Goal: Information Seeking & Learning: Learn about a topic

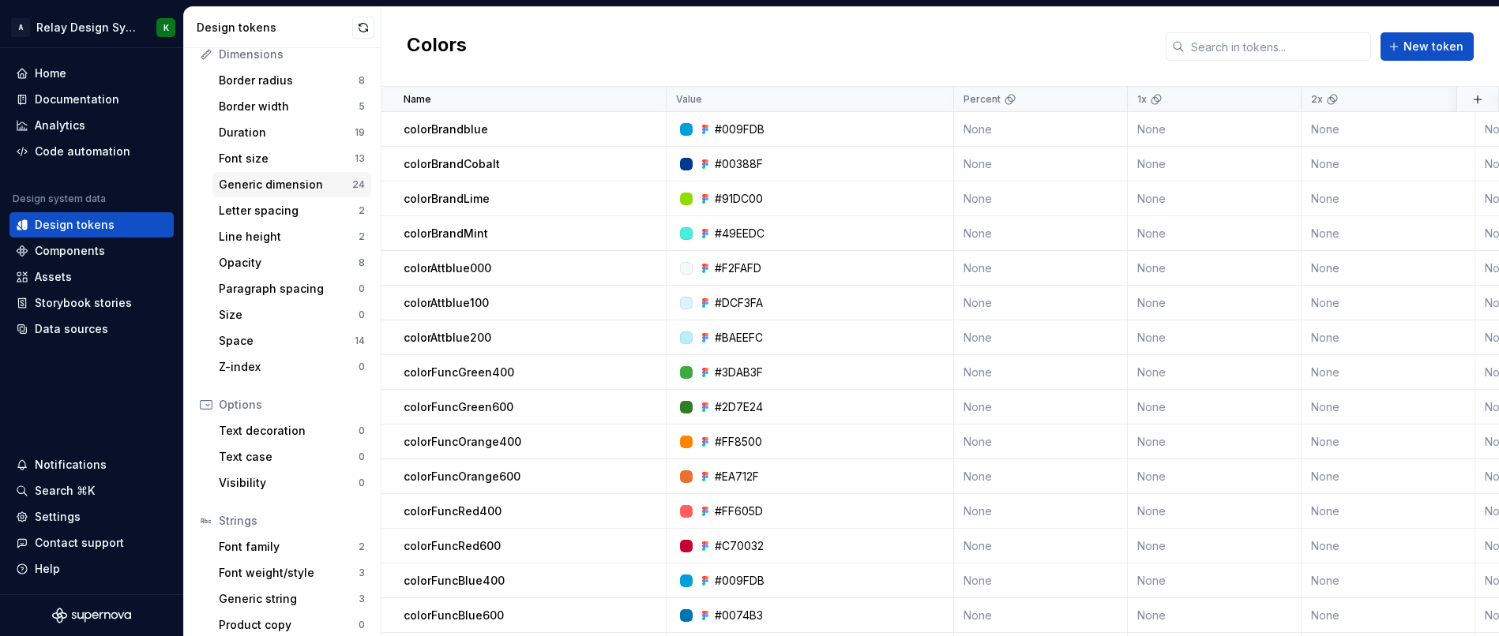
scroll to position [228, 0]
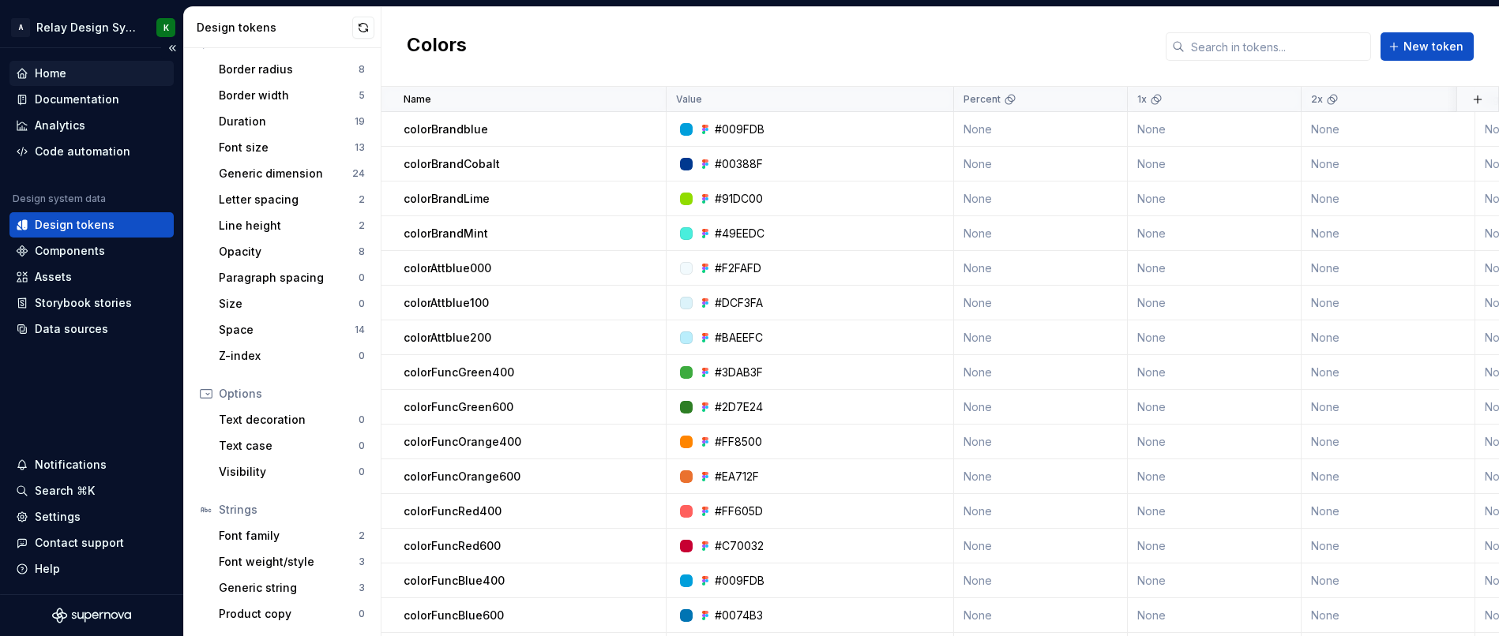
click at [55, 75] on div "Home" at bounding box center [51, 74] width 32 height 16
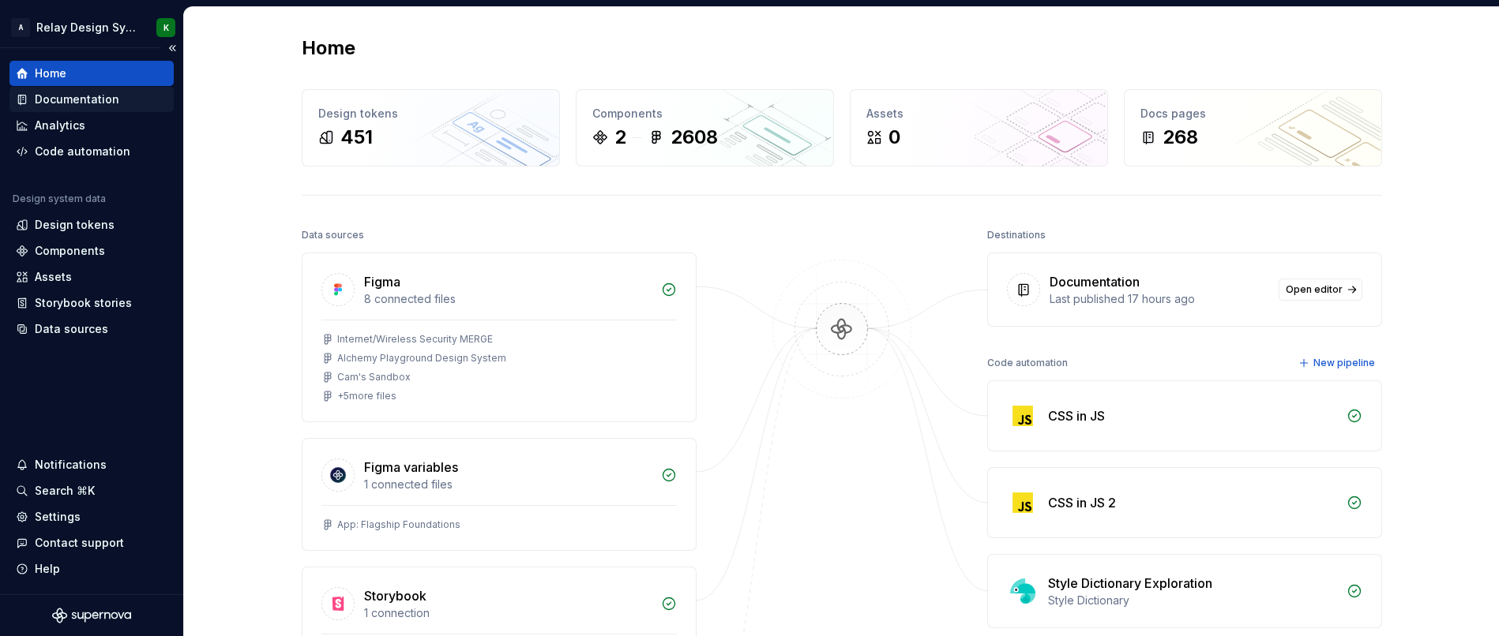
click at [67, 101] on div "Documentation" at bounding box center [77, 100] width 84 height 16
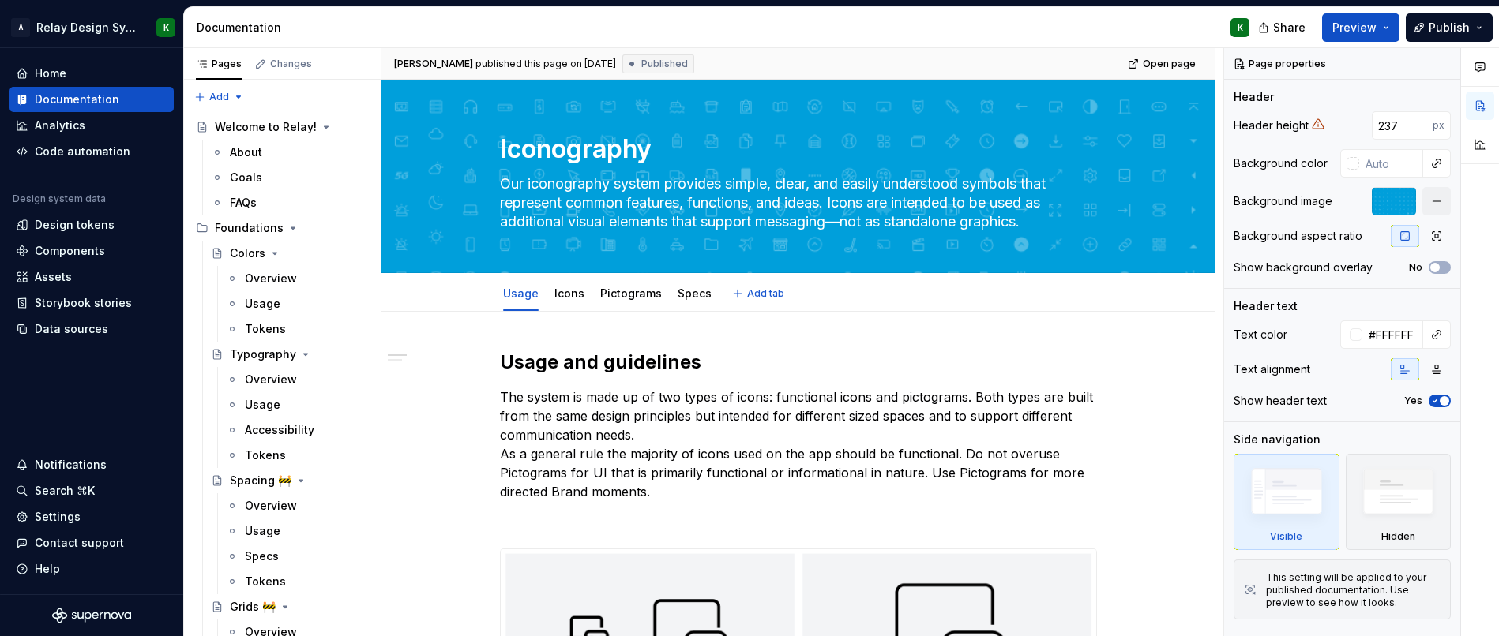
type textarea "*"
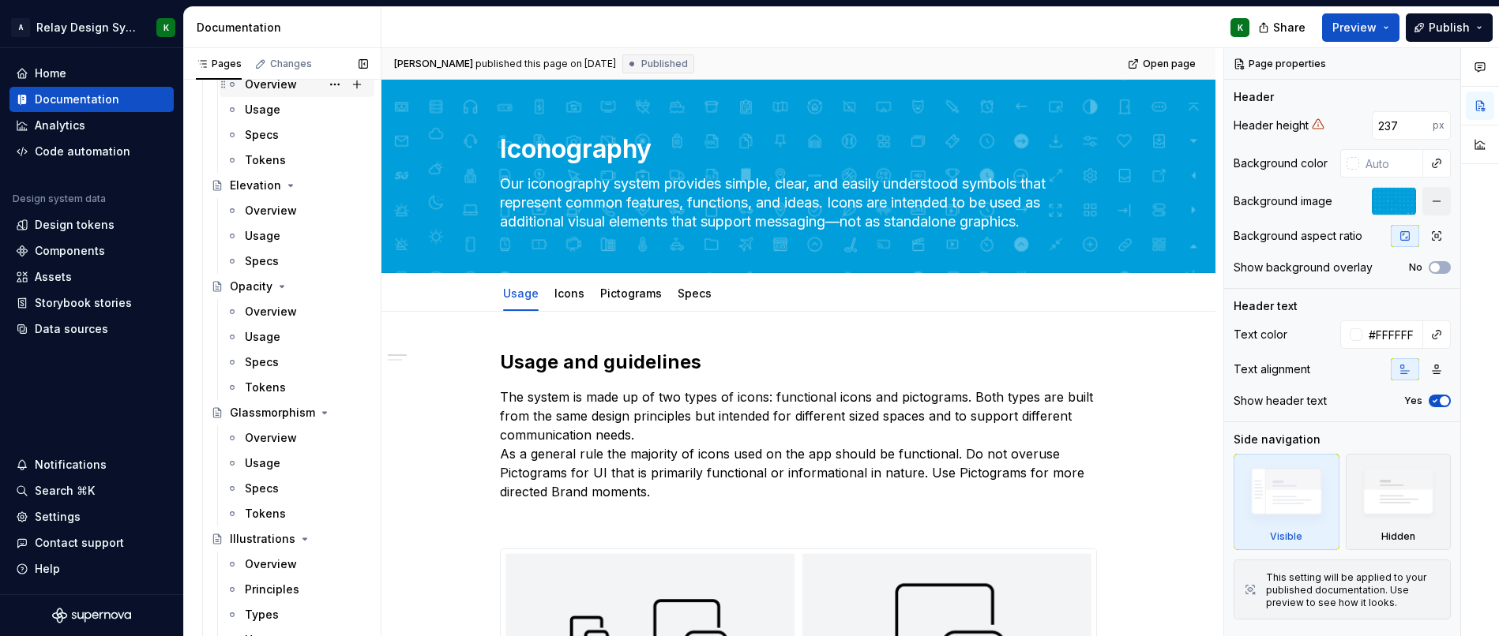
scroll to position [776, 0]
click at [68, 254] on div "Components" at bounding box center [70, 251] width 70 height 16
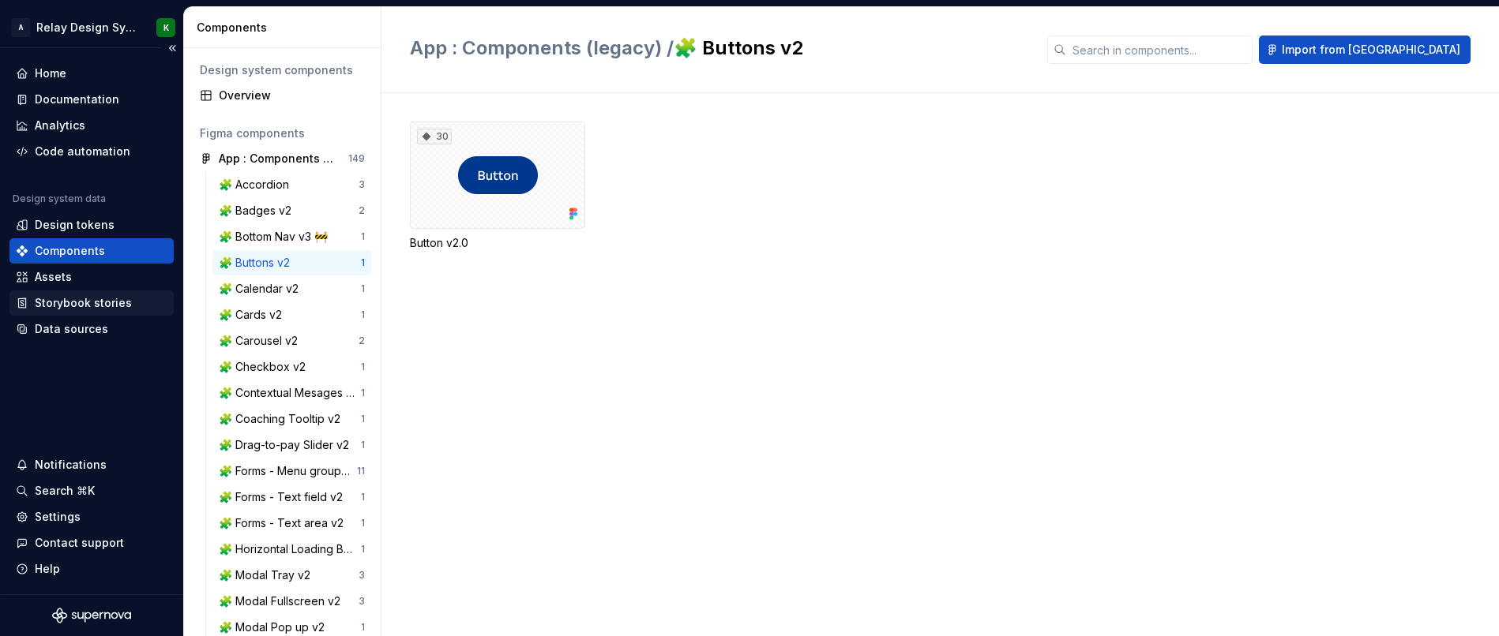
click at [84, 310] on div "Storybook stories" at bounding box center [83, 303] width 97 height 16
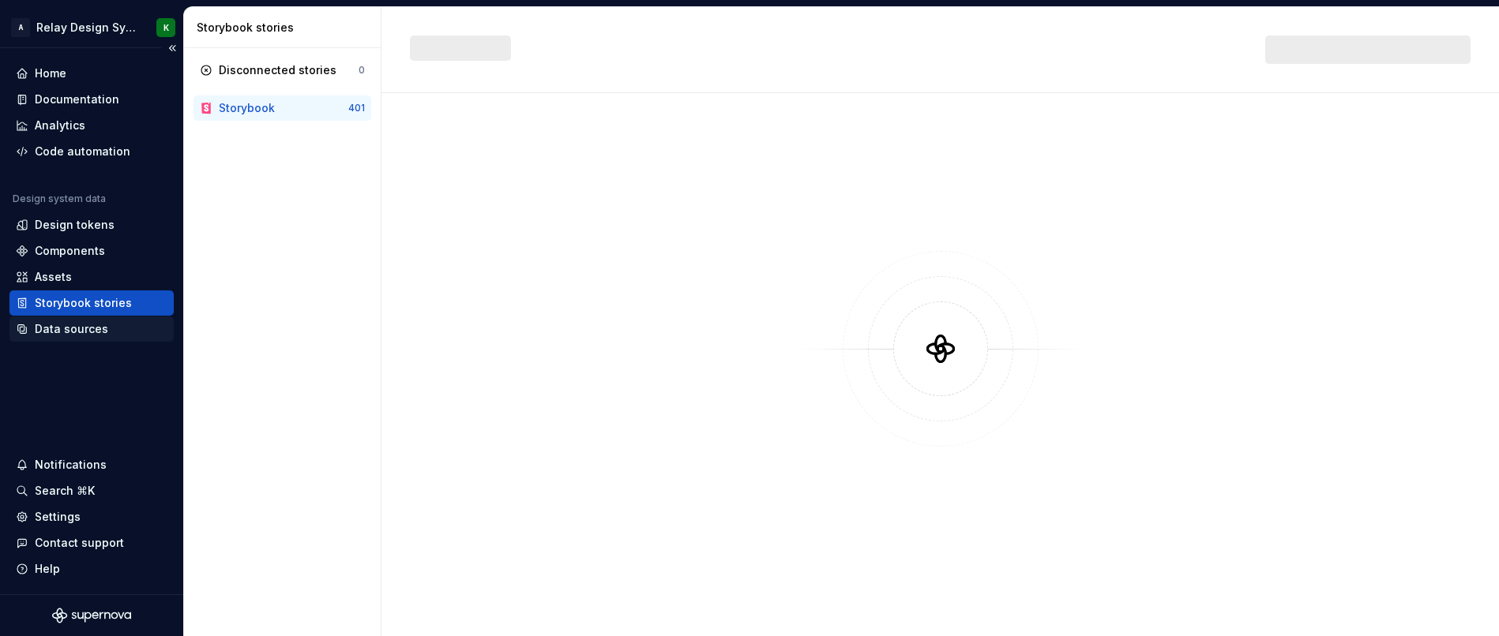
click at [70, 332] on div "Data sources" at bounding box center [71, 329] width 73 height 16
